Goal: Contribute content: Add original content to the website for others to see

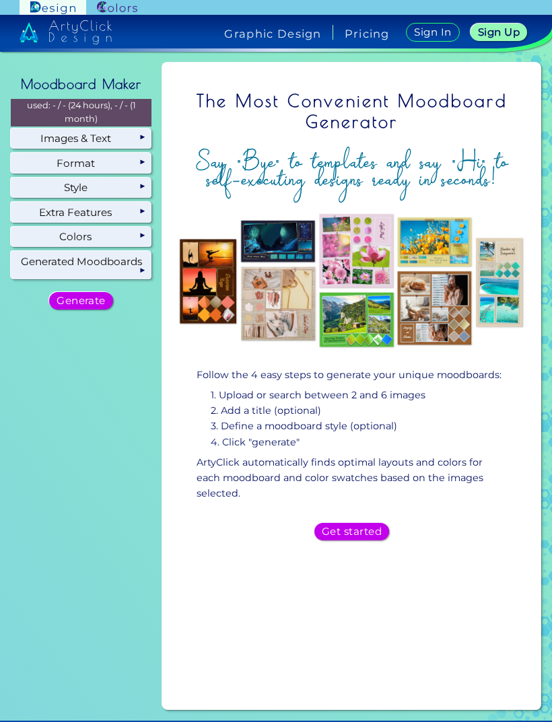
click at [348, 527] on h5 "Get started" at bounding box center [351, 531] width 54 height 9
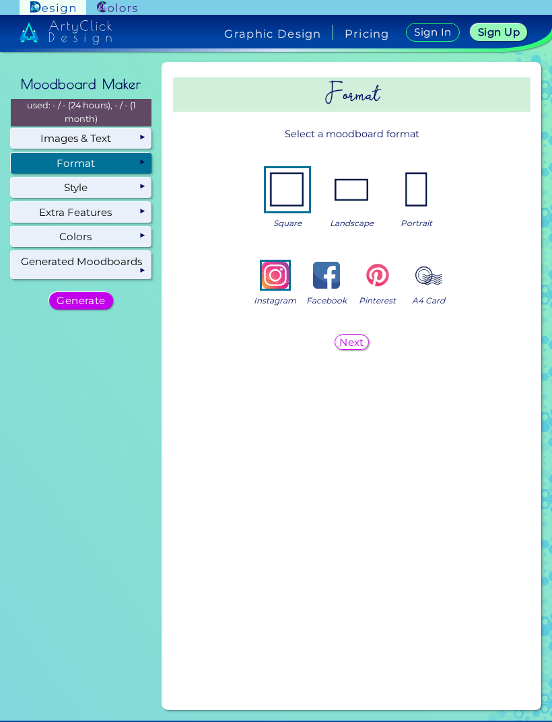
click at [347, 187] on img at bounding box center [351, 189] width 43 height 43
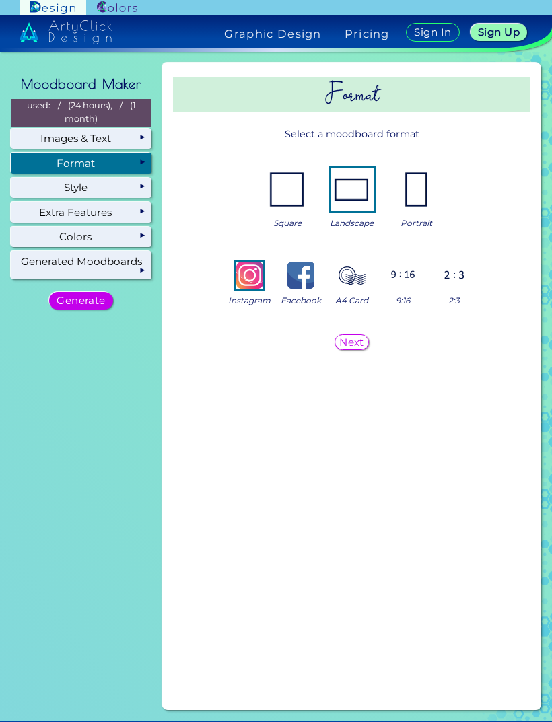
click at [296, 187] on img at bounding box center [287, 189] width 43 height 43
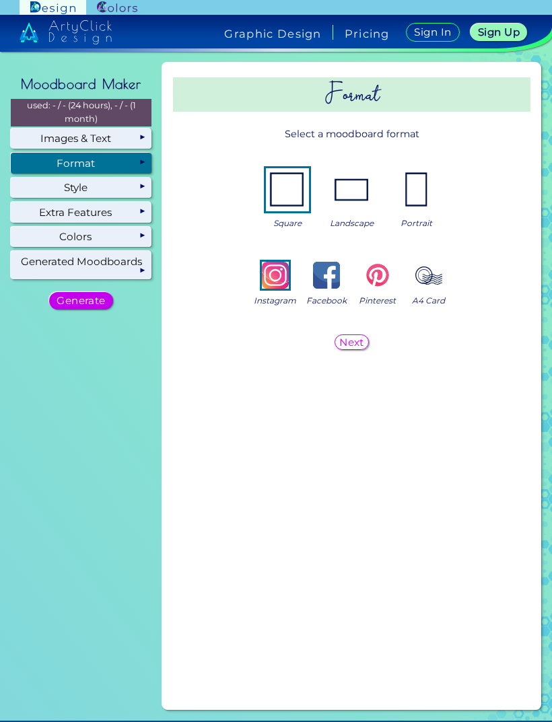
click at [355, 198] on img at bounding box center [351, 189] width 43 height 43
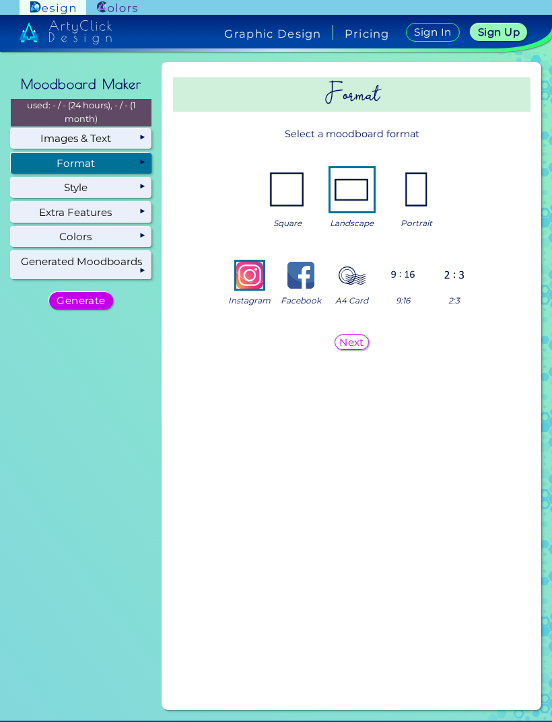
click at [359, 344] on h5 "Next" at bounding box center [351, 341] width 22 height 9
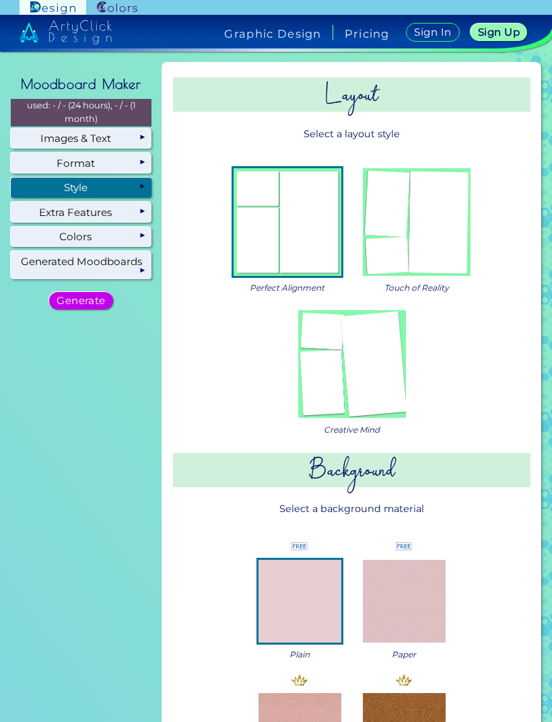
click at [386, 376] on img at bounding box center [352, 364] width 108 height 108
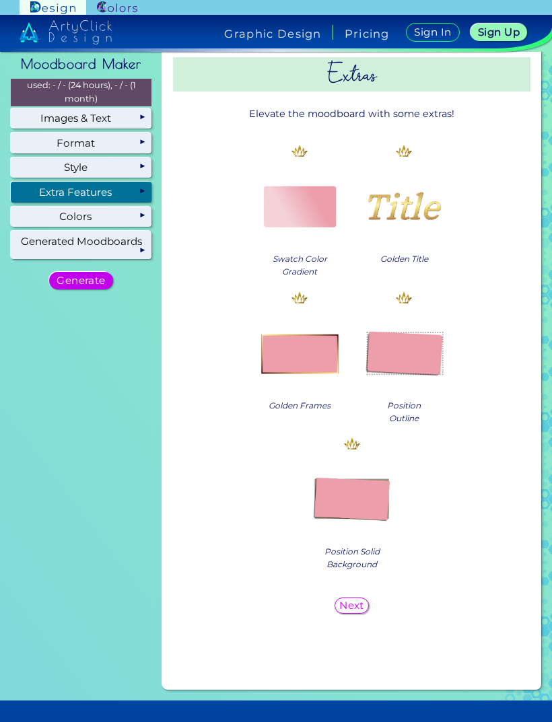
scroll to position [19, 0]
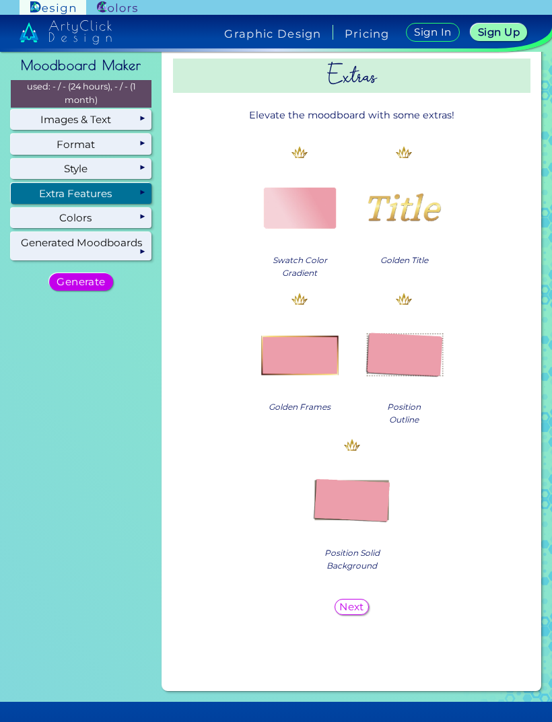
click at [321, 348] on img at bounding box center [299, 353] width 83 height 83
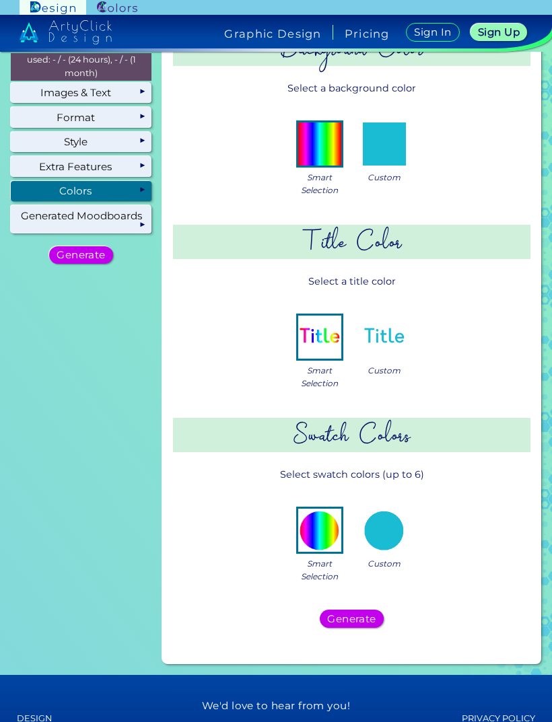
scroll to position [42, 0]
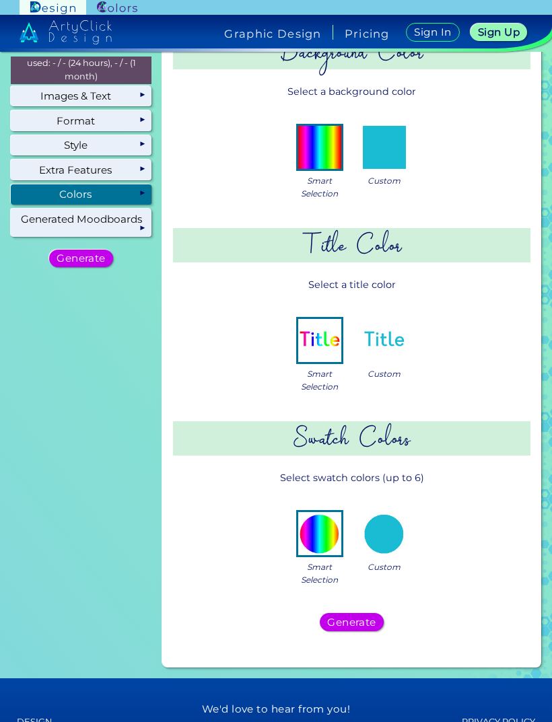
click at [377, 523] on img at bounding box center [384, 533] width 43 height 43
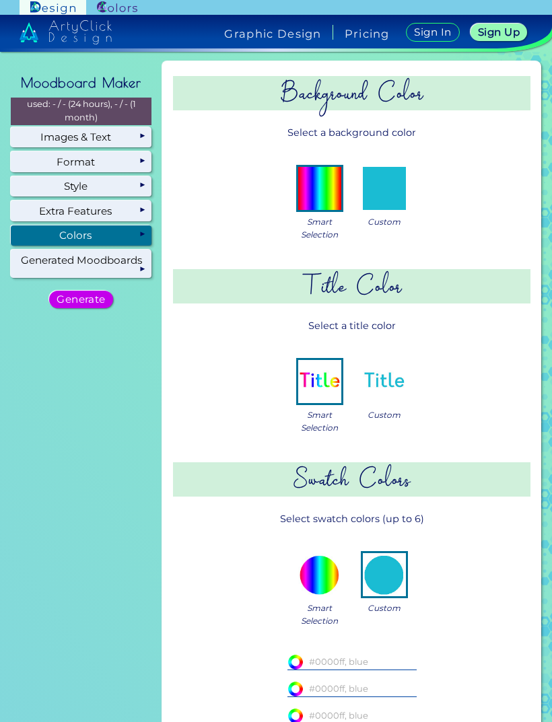
scroll to position [1, 0]
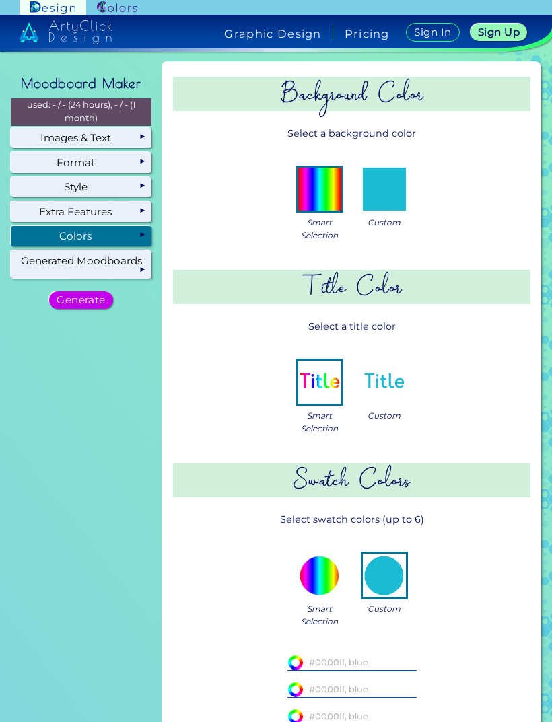
click at [389, 378] on img at bounding box center [384, 382] width 43 height 43
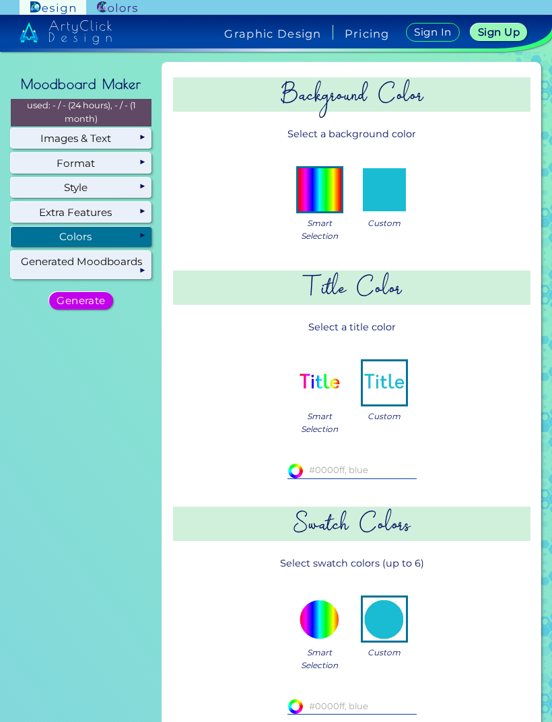
scroll to position [0, 0]
click at [393, 194] on img at bounding box center [384, 189] width 43 height 43
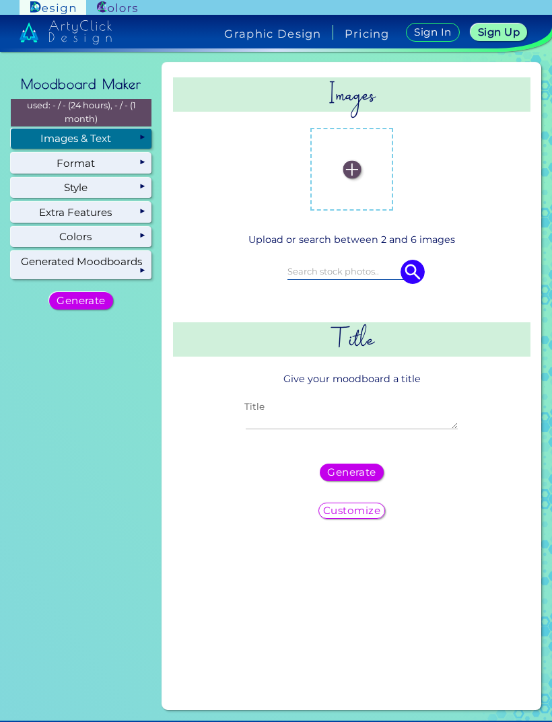
click at [331, 417] on textarea "Title" at bounding box center [351, 421] width 211 height 16
click at [342, 421] on textarea "Title" at bounding box center [351, 421] width 211 height 16
paste textarea "Idris Akinyemi Balogun"
type textarea "Idris Akinyemi Balogun"
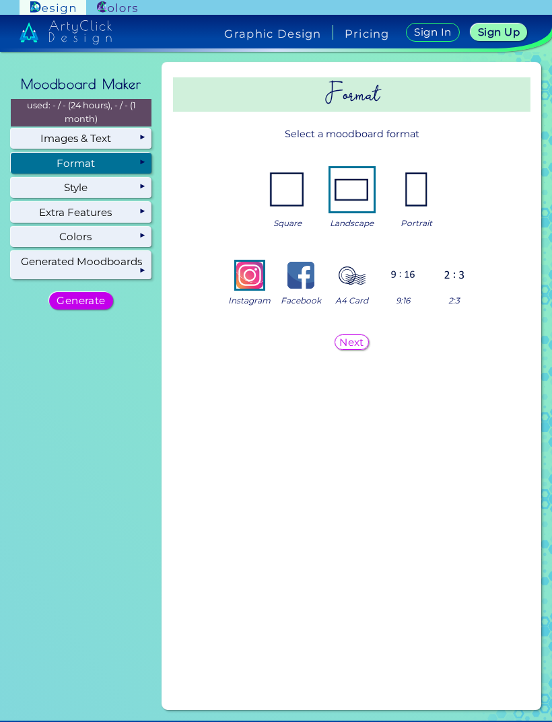
click at [420, 188] on img at bounding box center [416, 189] width 43 height 43
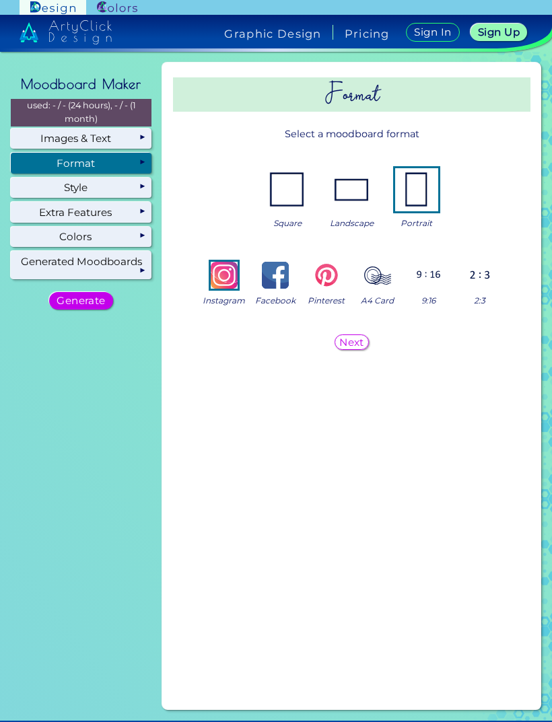
click at [352, 195] on img at bounding box center [351, 189] width 43 height 43
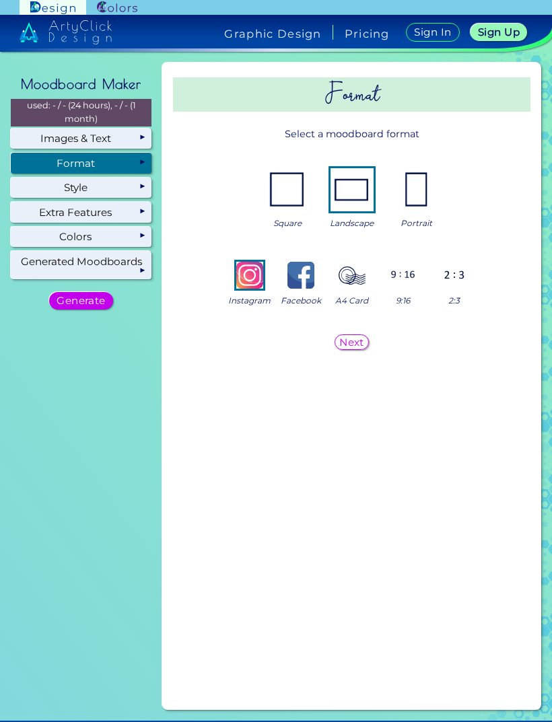
click at [287, 186] on img at bounding box center [287, 189] width 43 height 43
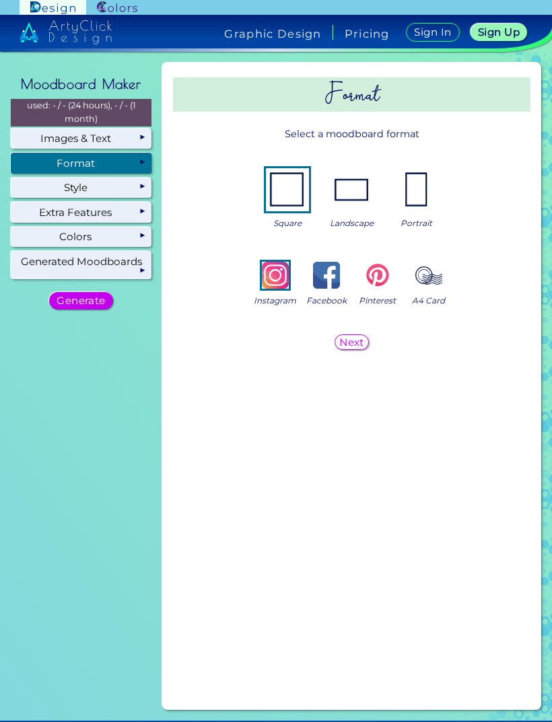
click at [349, 195] on img at bounding box center [351, 189] width 43 height 43
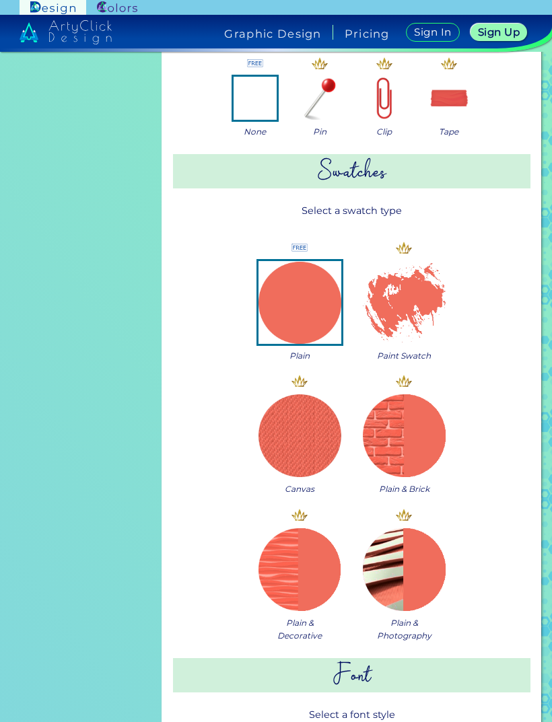
scroll to position [1012, 0]
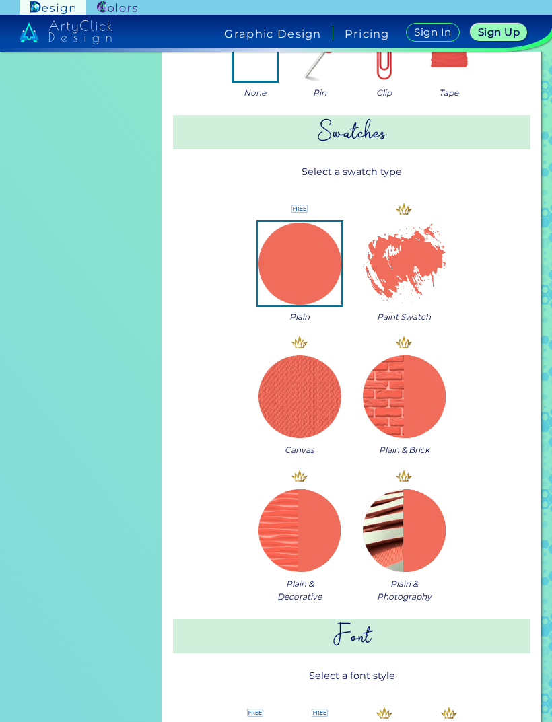
click at [424, 260] on img at bounding box center [404, 263] width 83 height 83
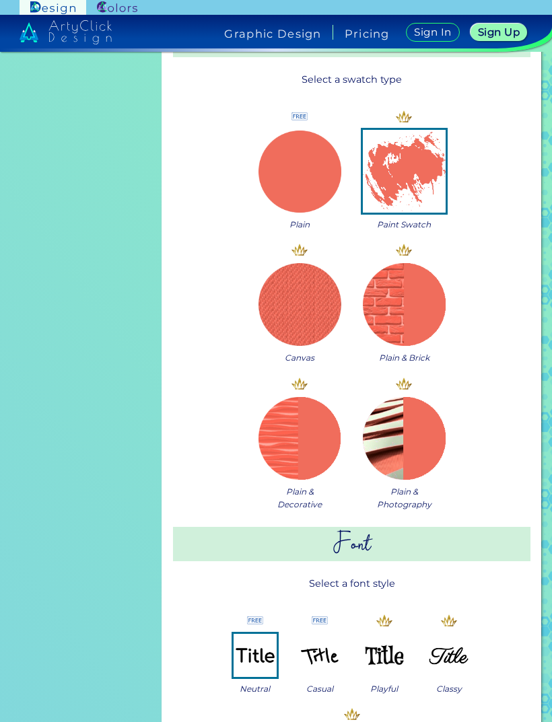
scroll to position [1087, 0]
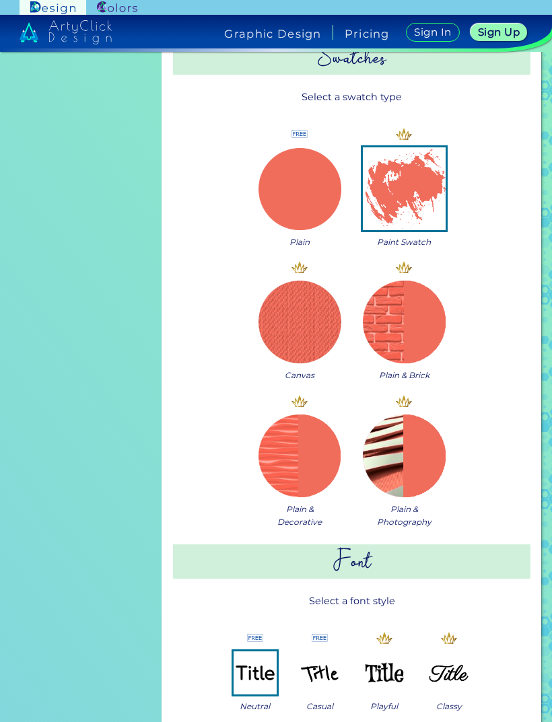
click at [317, 192] on img at bounding box center [299, 188] width 83 height 83
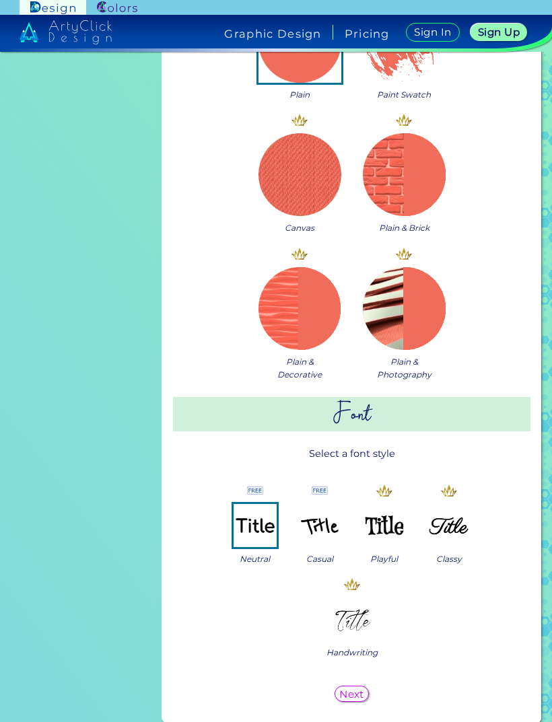
scroll to position [1314, 0]
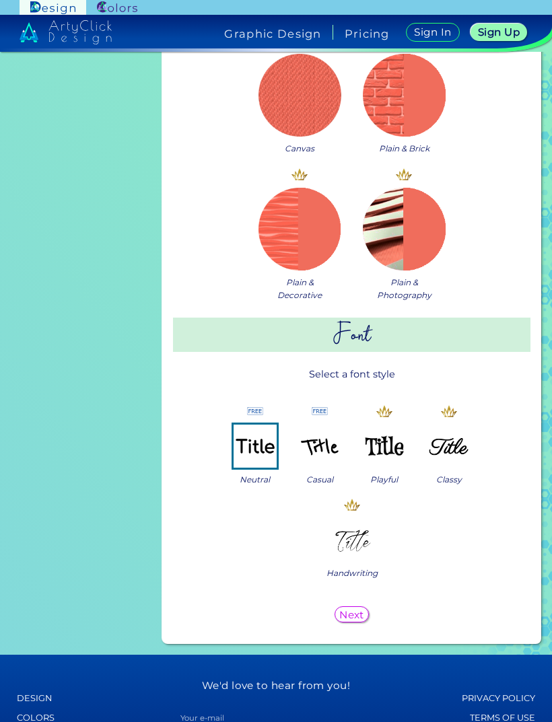
click at [383, 446] on img at bounding box center [384, 445] width 43 height 43
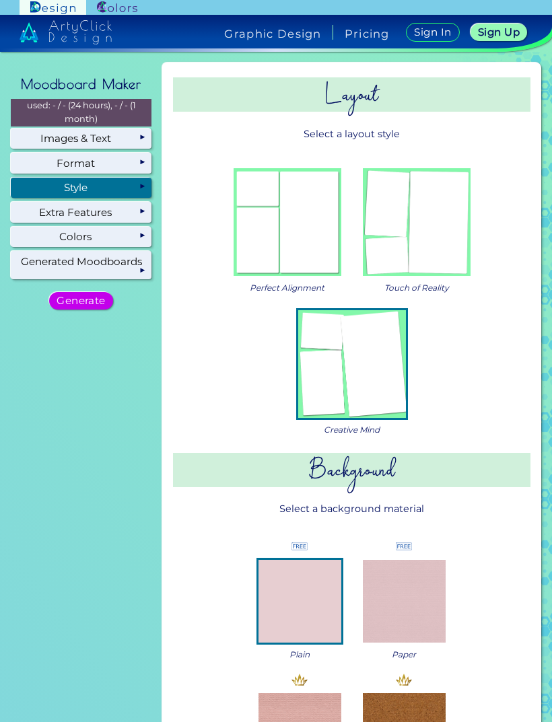
scroll to position [0, 0]
